Goal: Task Accomplishment & Management: Manage account settings

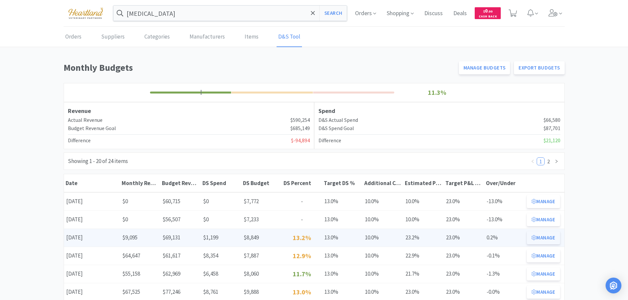
click at [551, 235] on button "Manage" at bounding box center [543, 237] width 33 height 13
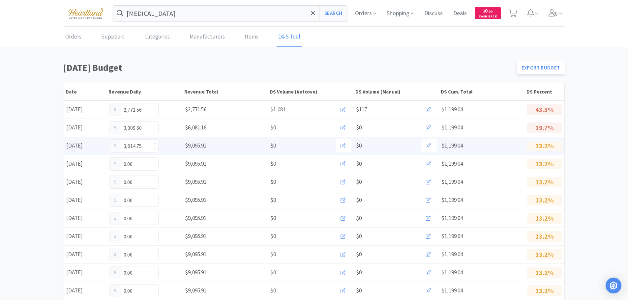
click at [148, 144] on input "3,014.75" at bounding box center [133, 146] width 49 height 13
type input "3"
type input "3,138.25"
